Goal: Information Seeking & Learning: Learn about a topic

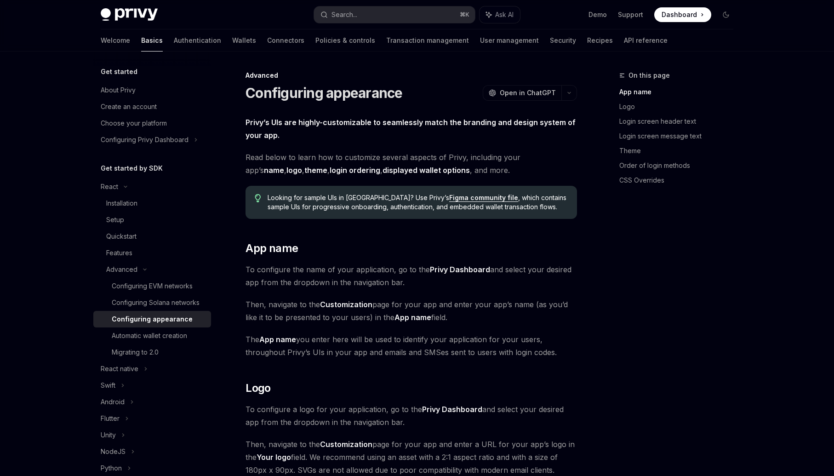
click at [455, 198] on link "Figma community file" at bounding box center [483, 197] width 69 height 8
click at [119, 11] on img at bounding box center [129, 14] width 57 height 13
type textarea "*"
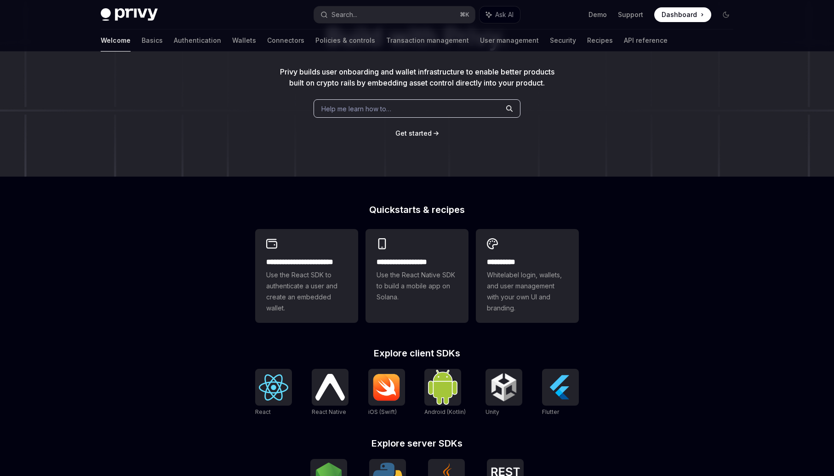
scroll to position [199, 0]
